Goal: Transaction & Acquisition: Obtain resource

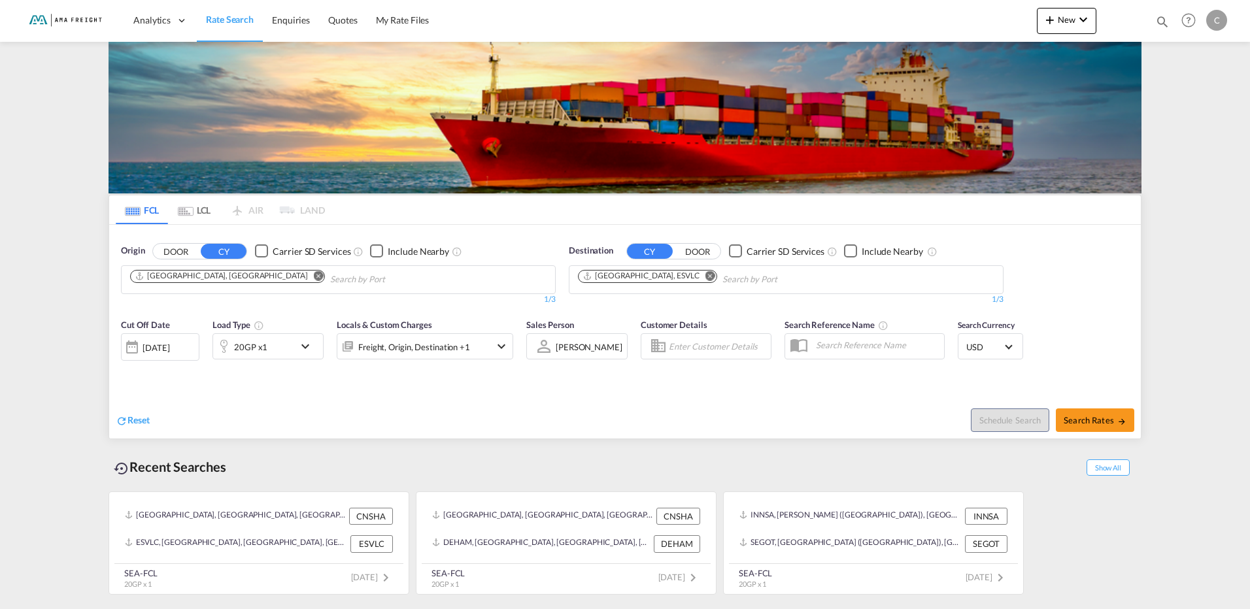
click at [314, 273] on md-icon "Remove" at bounding box center [319, 276] width 10 height 10
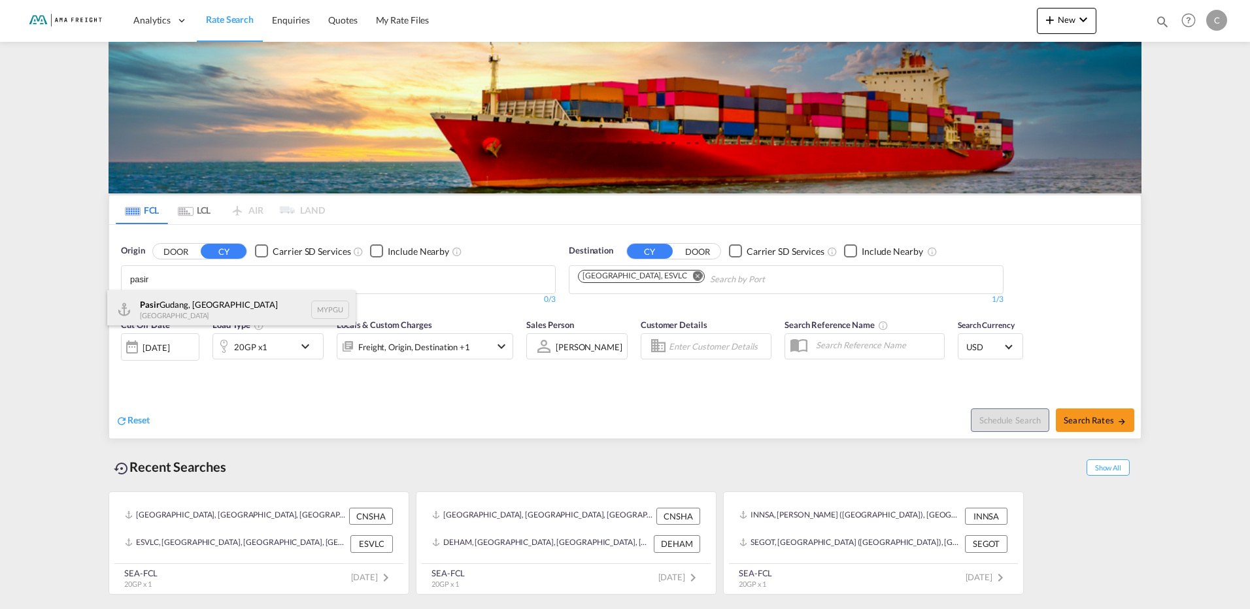
type input "pasir"
click at [210, 304] on div "[GEOGRAPHIC_DATA], [GEOGRAPHIC_DATA] MYPGU" at bounding box center [231, 309] width 248 height 39
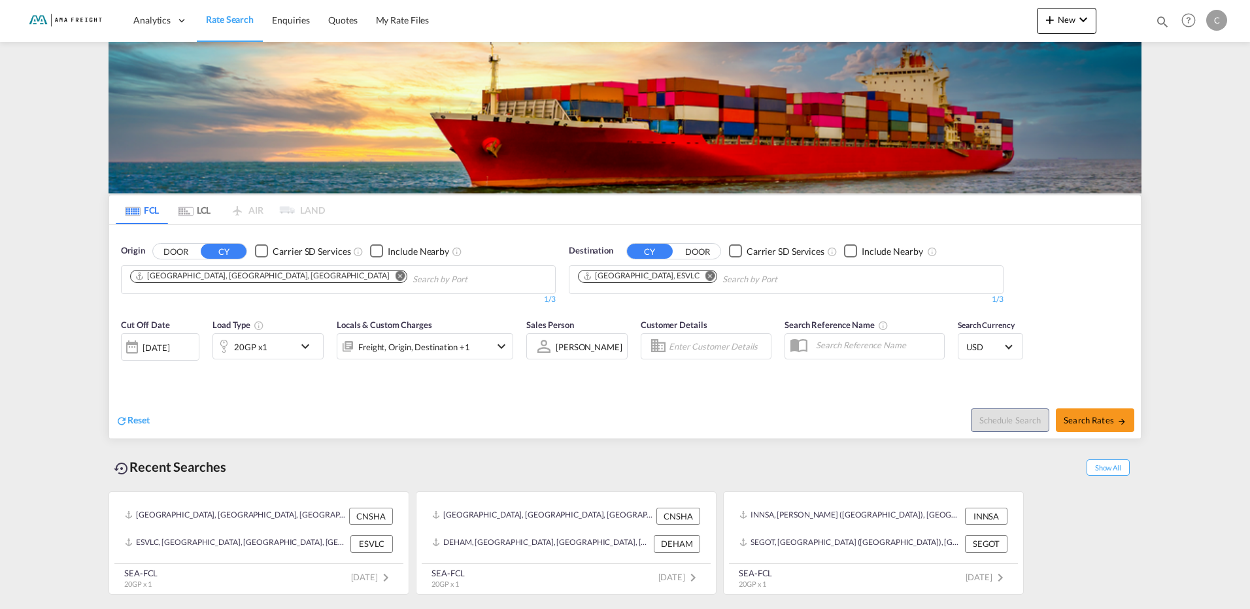
click at [705, 274] on md-icon "Remove" at bounding box center [710, 276] width 10 height 10
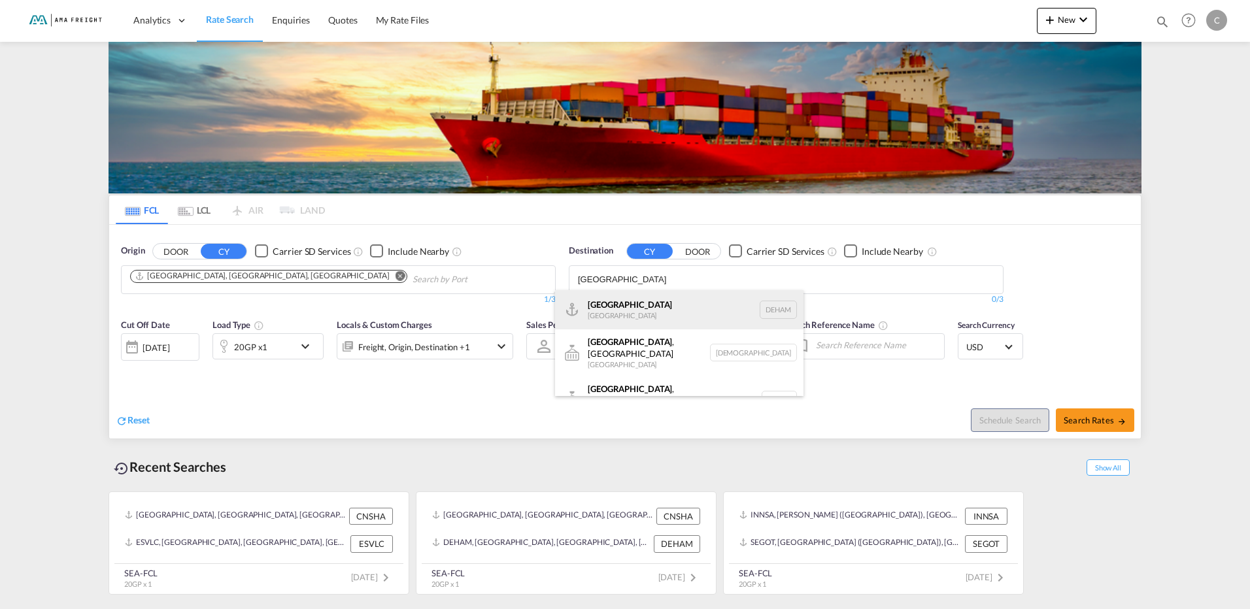
type input "[GEOGRAPHIC_DATA]"
click at [632, 309] on div "Hamburg [GEOGRAPHIC_DATA] [GEOGRAPHIC_DATA]" at bounding box center [679, 309] width 248 height 39
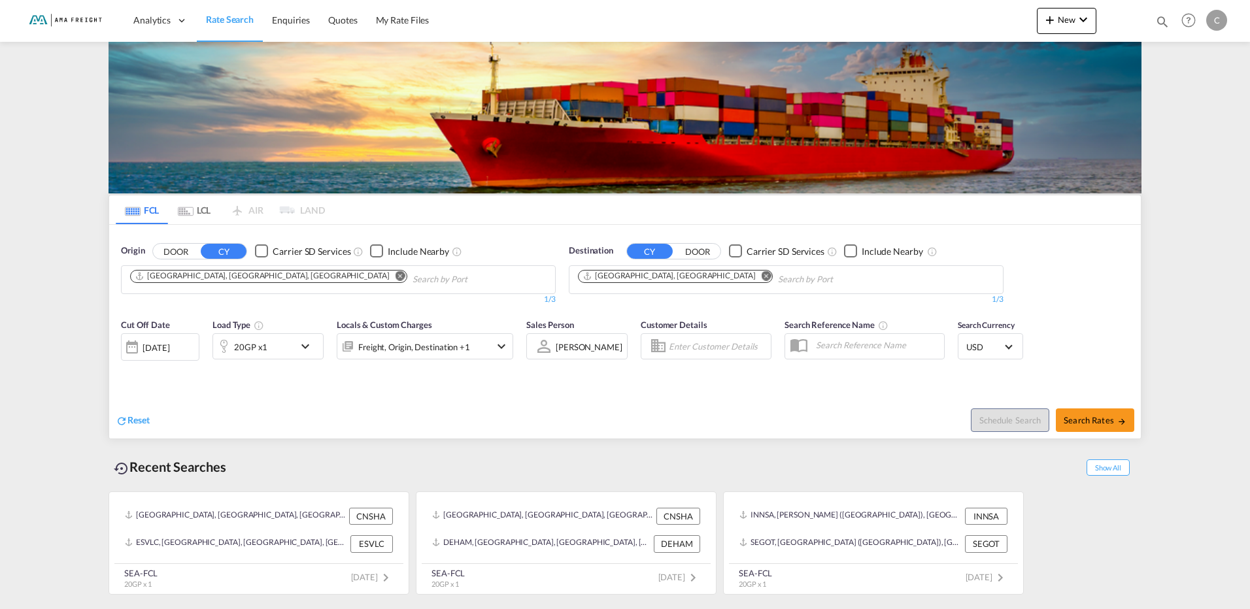
click at [303, 346] on md-icon "icon-chevron-down" at bounding box center [308, 347] width 22 height 16
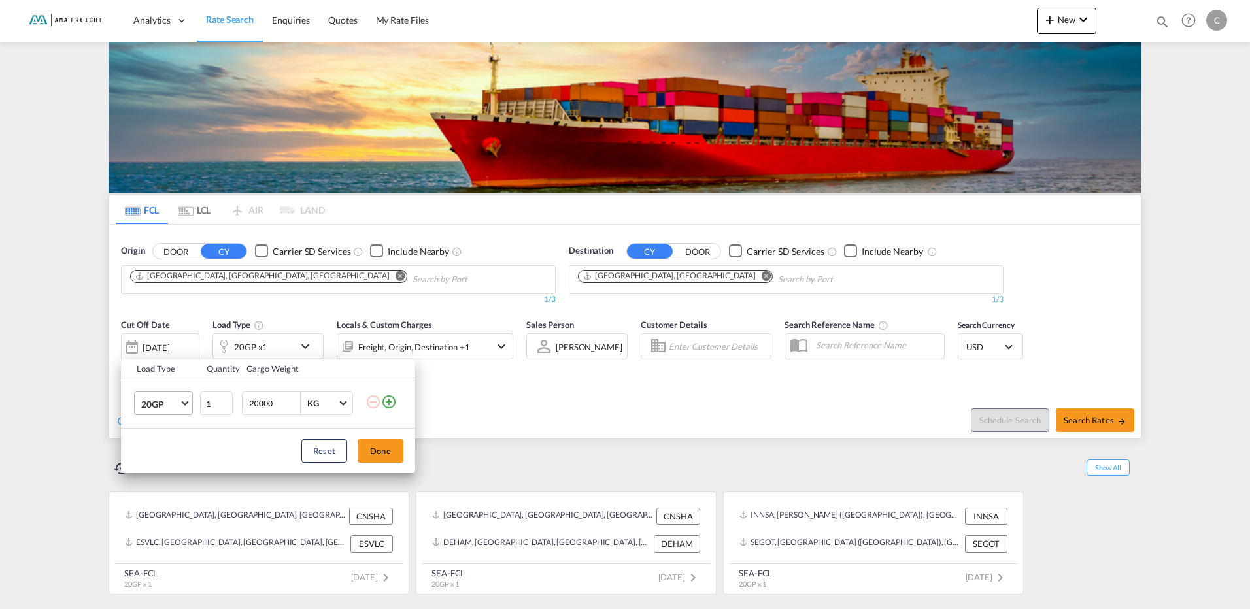
click at [172, 408] on span "20GP" at bounding box center [160, 404] width 38 height 13
click at [181, 467] on md-option "40HC" at bounding box center [175, 466] width 89 height 31
click at [377, 446] on button "Done" at bounding box center [381, 451] width 46 height 24
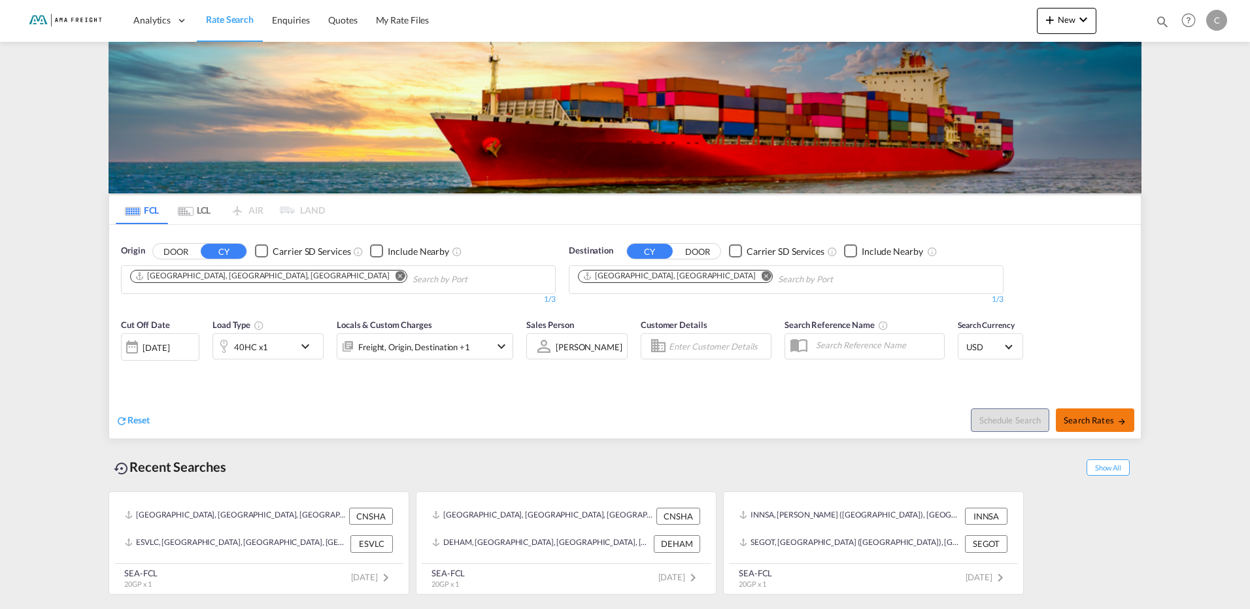
click at [1087, 416] on span "Search Rates" at bounding box center [1095, 420] width 63 height 10
type input "MYPGU to DEHAM / [DATE]"
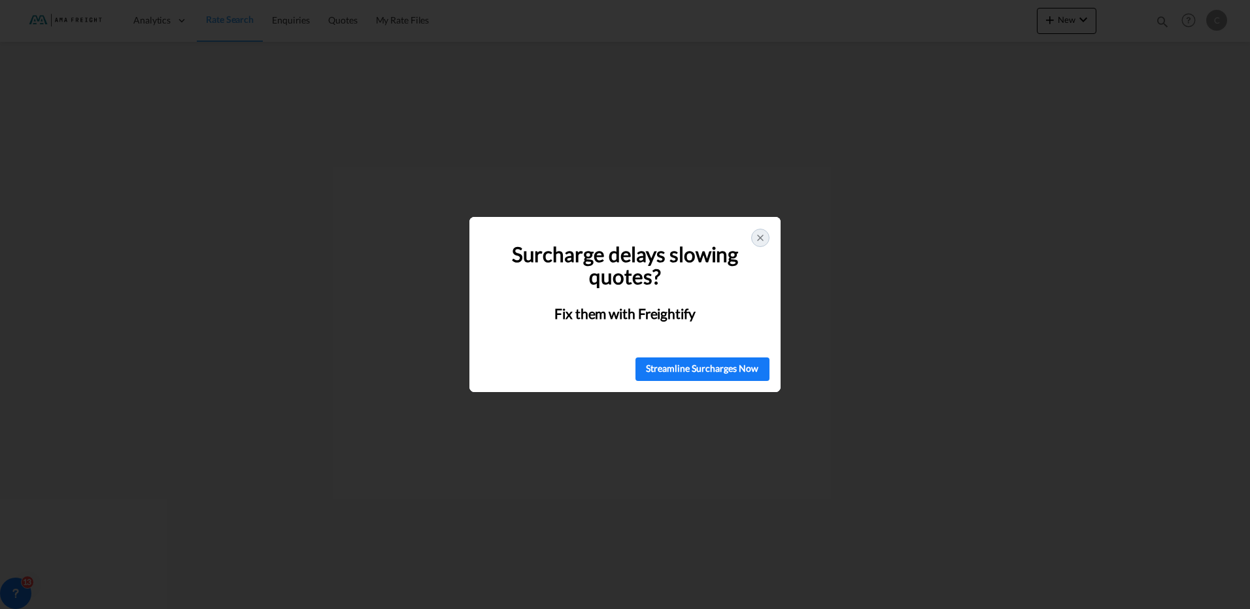
click at [759, 233] on icon at bounding box center [760, 238] width 10 height 10
